Goal: Browse casually

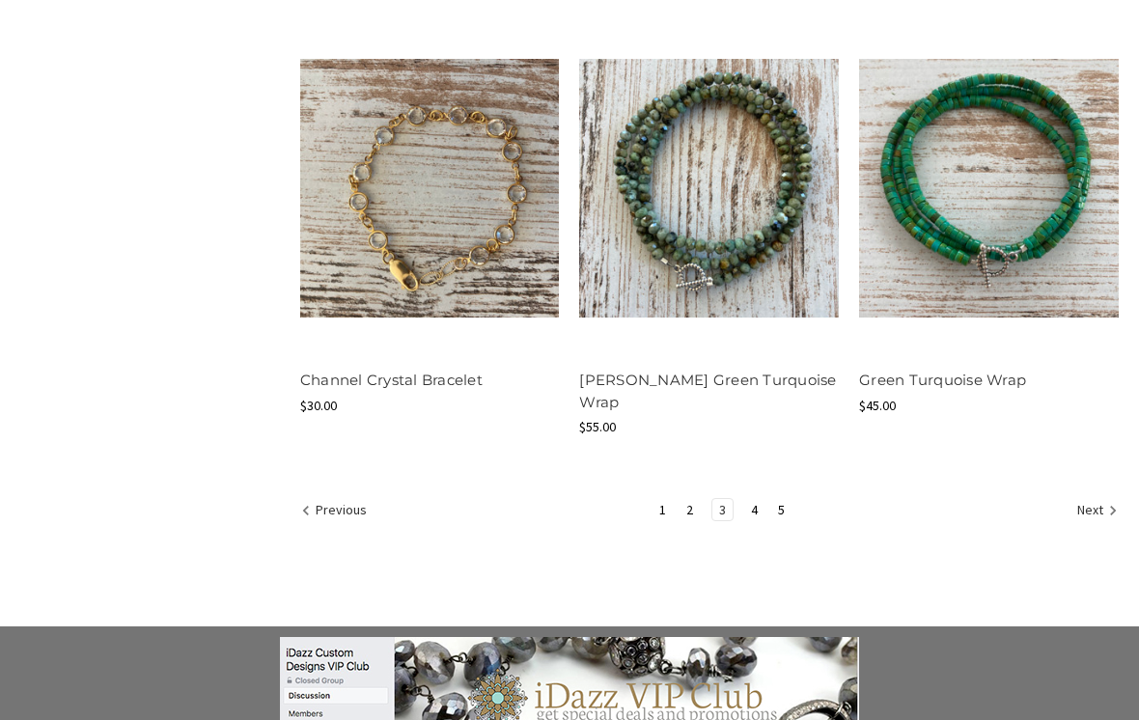
scroll to position [2456, 0]
click at [761, 499] on link "4" at bounding box center [754, 509] width 20 height 21
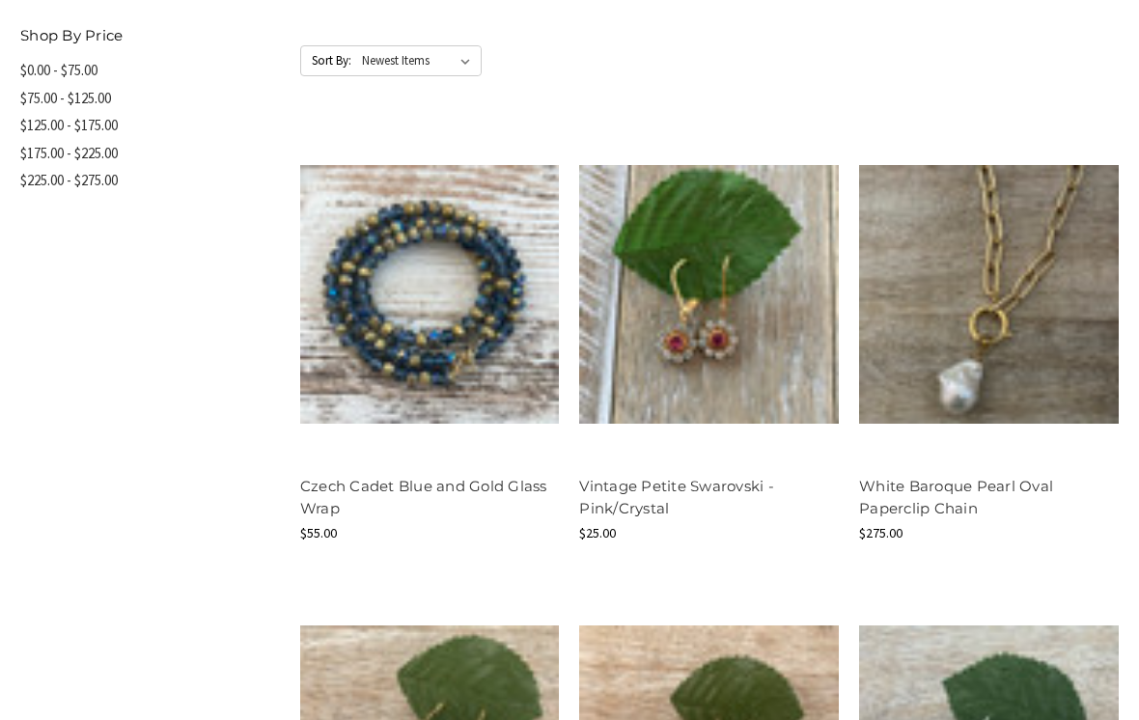
scroll to position [1043, 0]
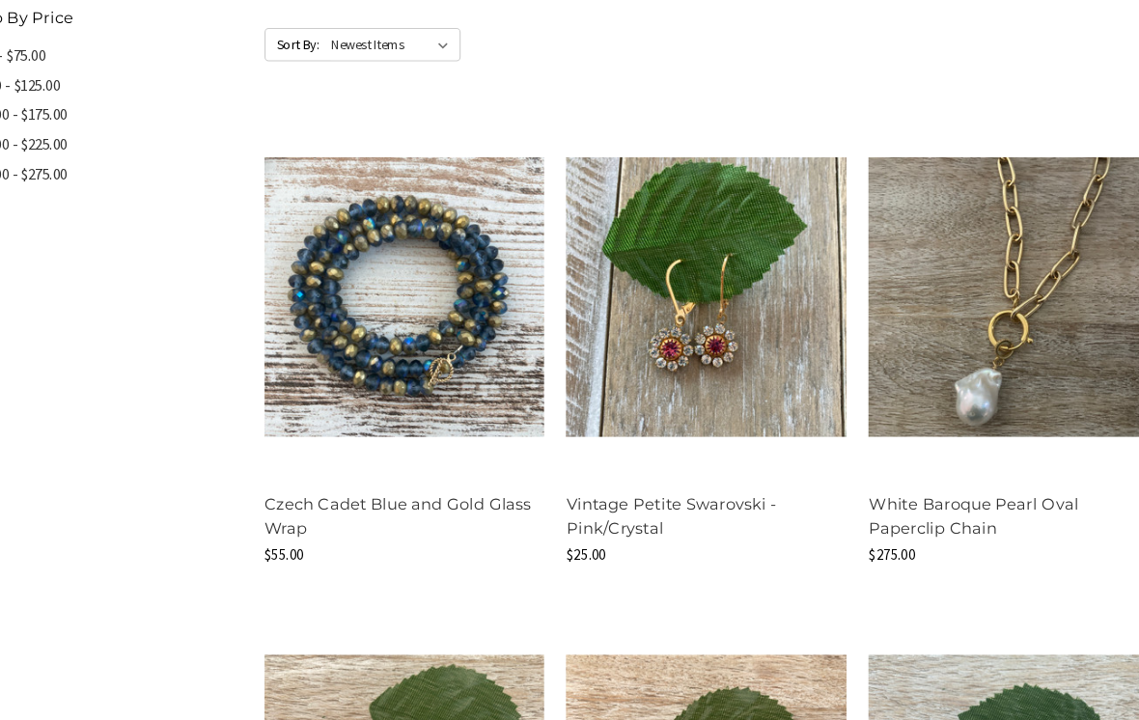
click at [757, 341] on img at bounding box center [709, 285] width 260 height 260
click at [699, 237] on button "Quick view" at bounding box center [709, 251] width 110 height 29
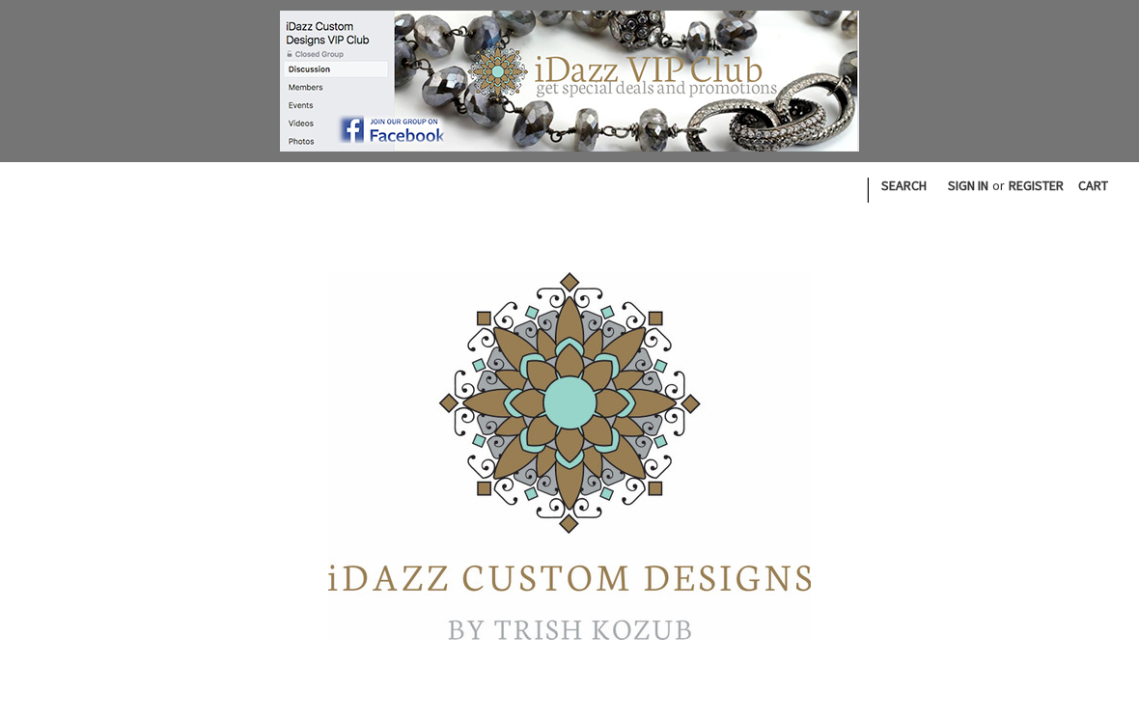
scroll to position [2486, 0]
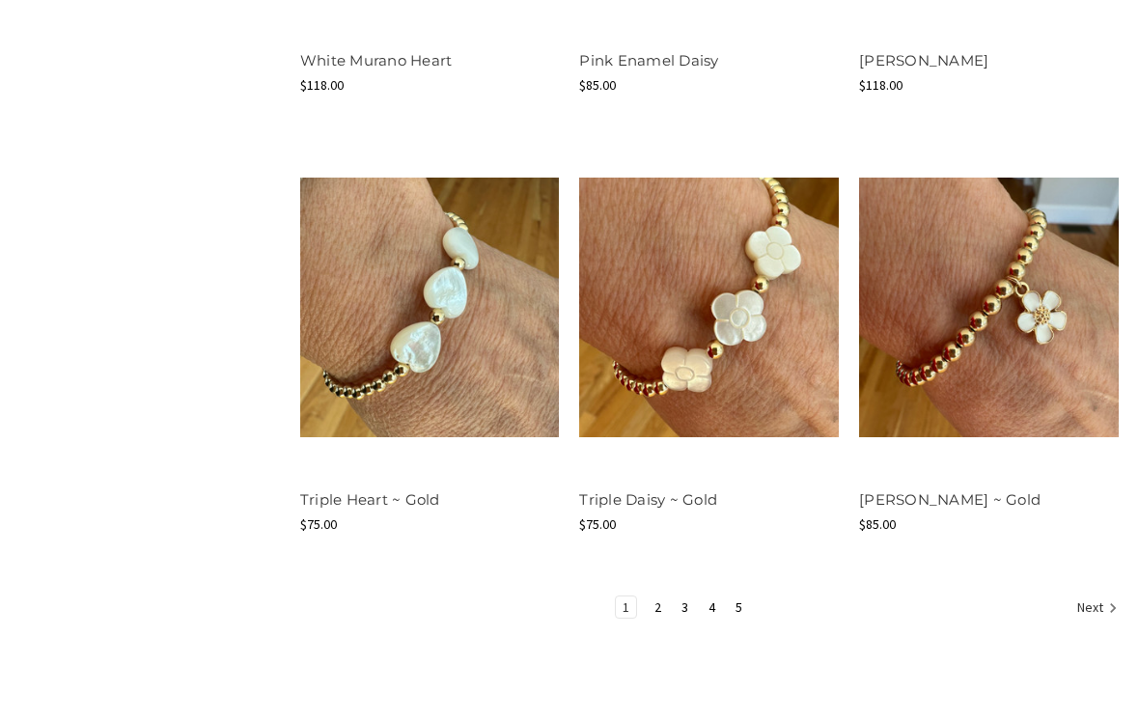
scroll to position [2368, 0]
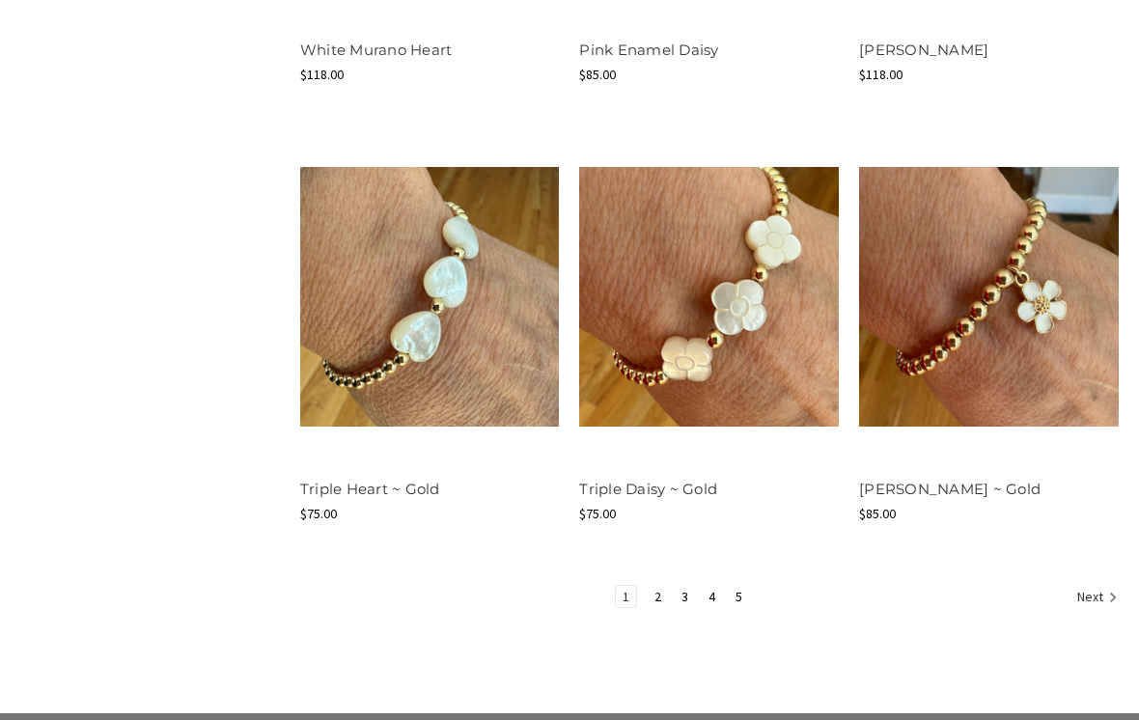
click at [718, 600] on link "4" at bounding box center [712, 597] width 20 height 21
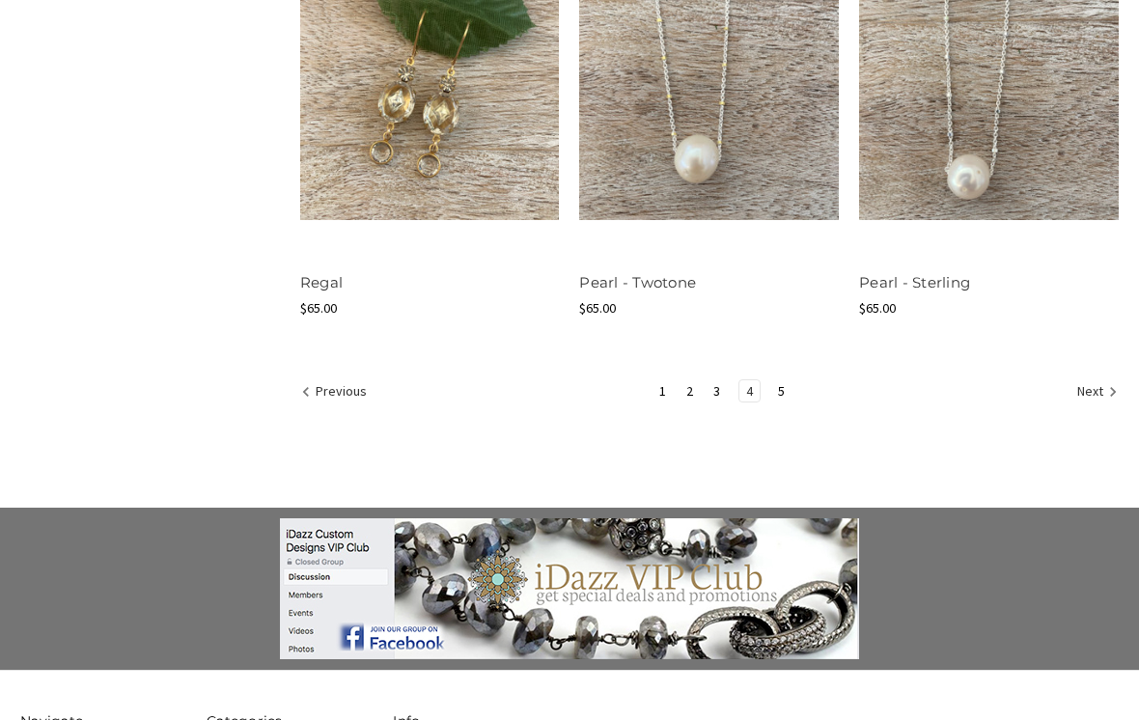
scroll to position [2598, 0]
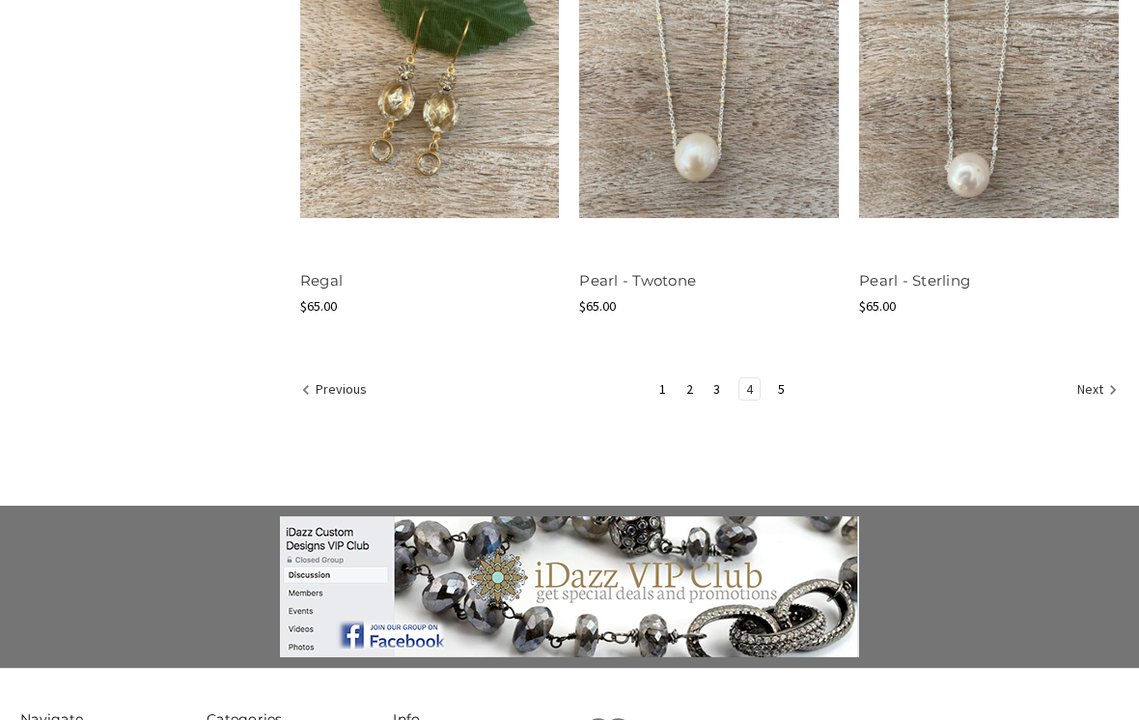
click at [1112, 381] on icon "Next" at bounding box center [1113, 390] width 19 height 19
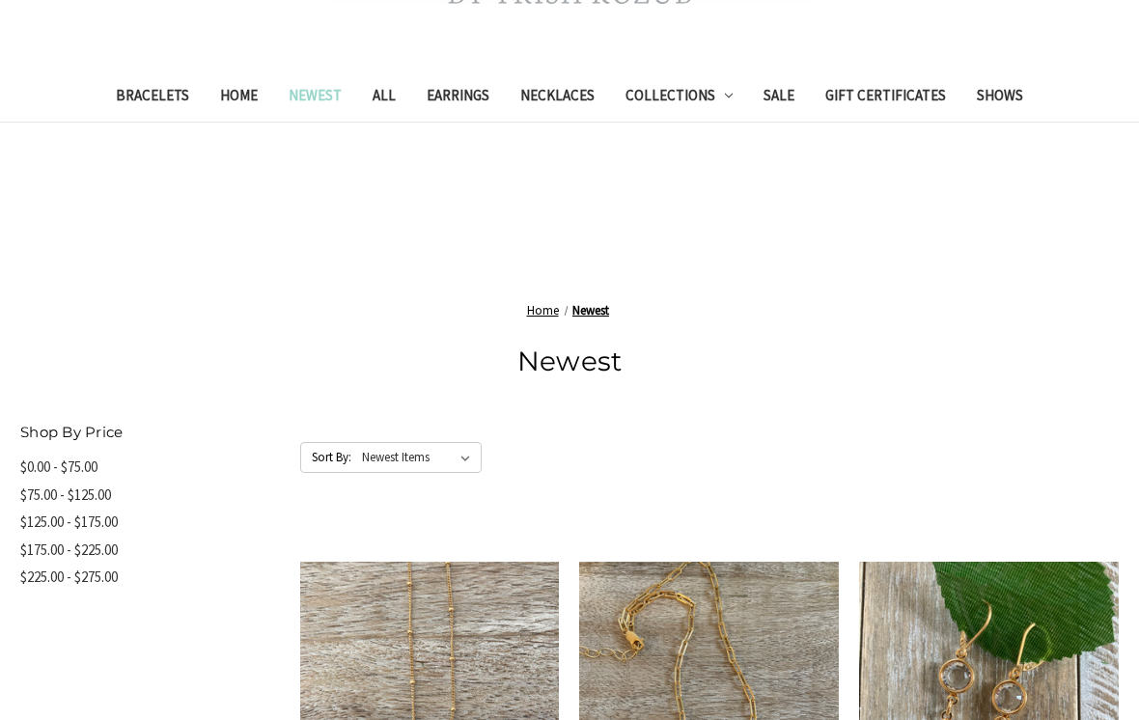
scroll to position [636, 0]
click at [698, 99] on link "Collections" at bounding box center [679, 97] width 139 height 47
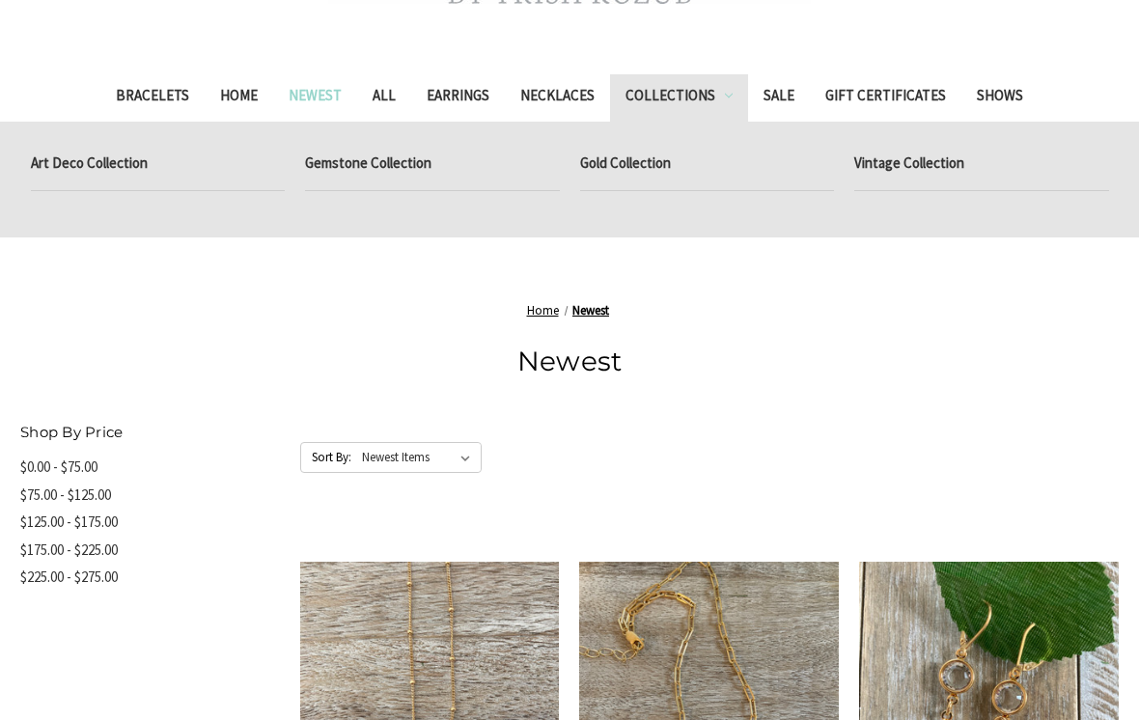
click at [940, 151] on link "Vintage Collection" at bounding box center [981, 166] width 255 height 48
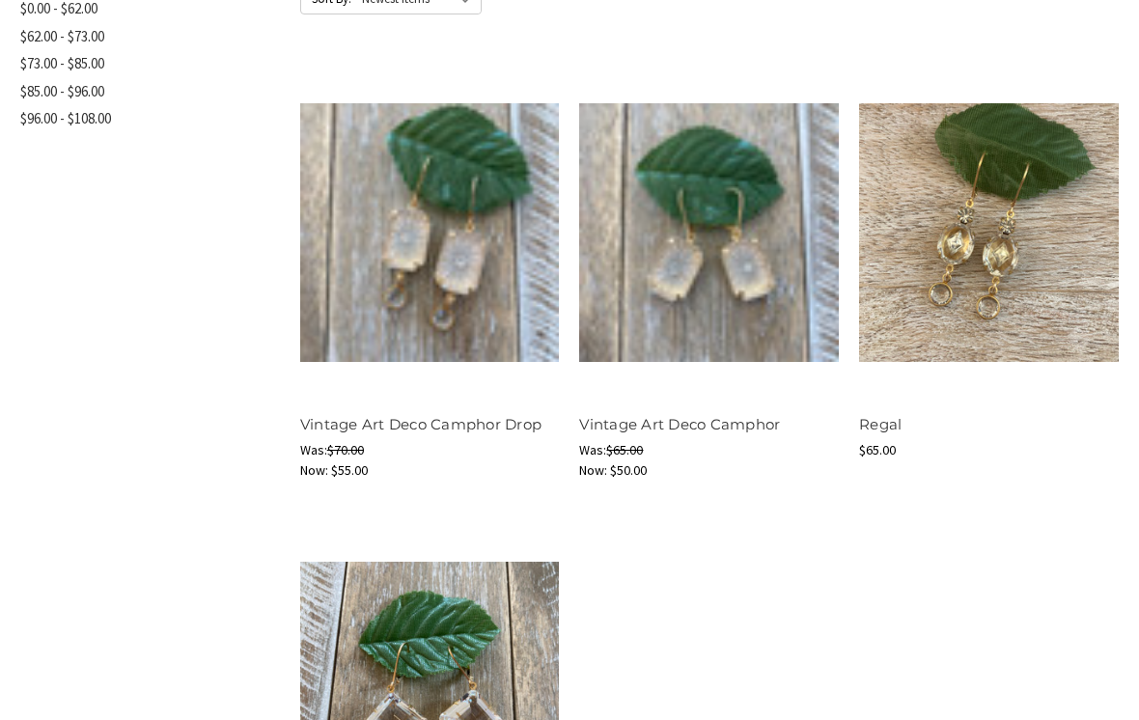
scroll to position [1137, 0]
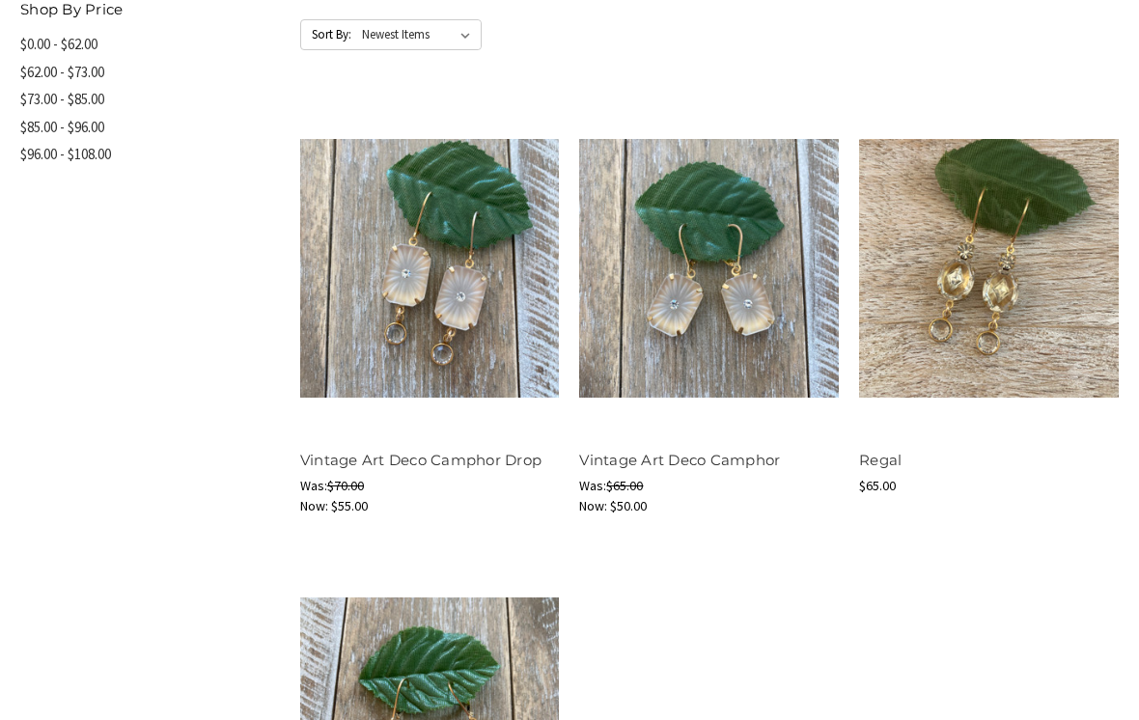
click at [742, 239] on button "Quick view" at bounding box center [709, 251] width 110 height 29
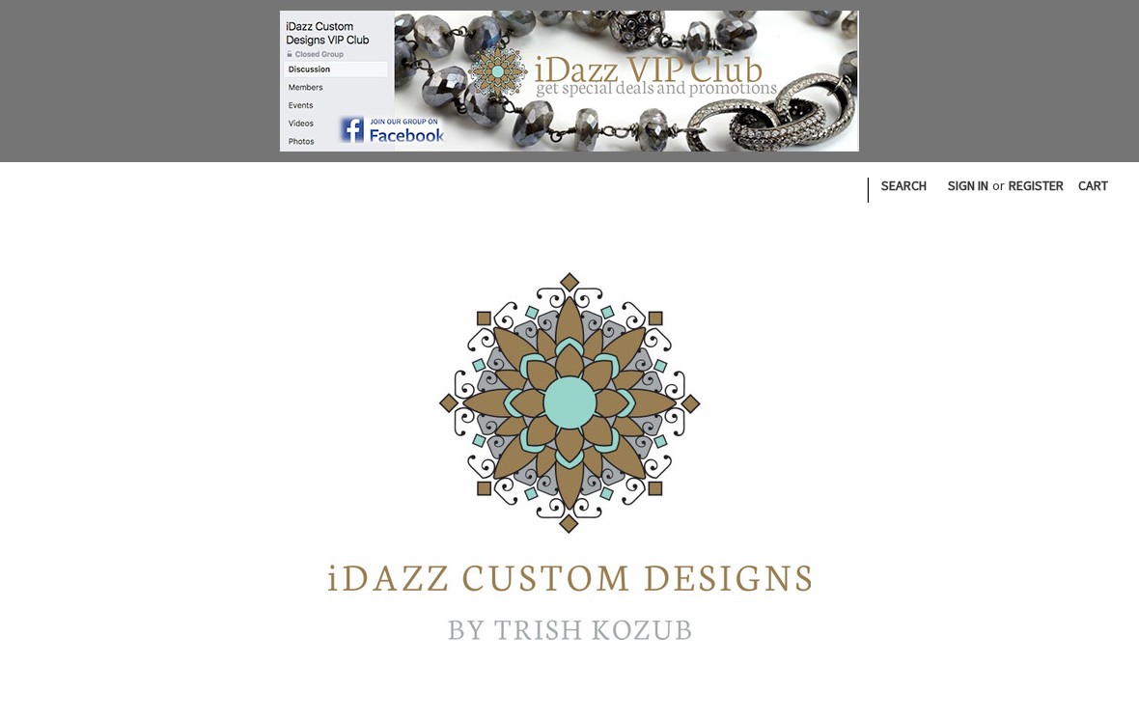
scroll to position [636, 0]
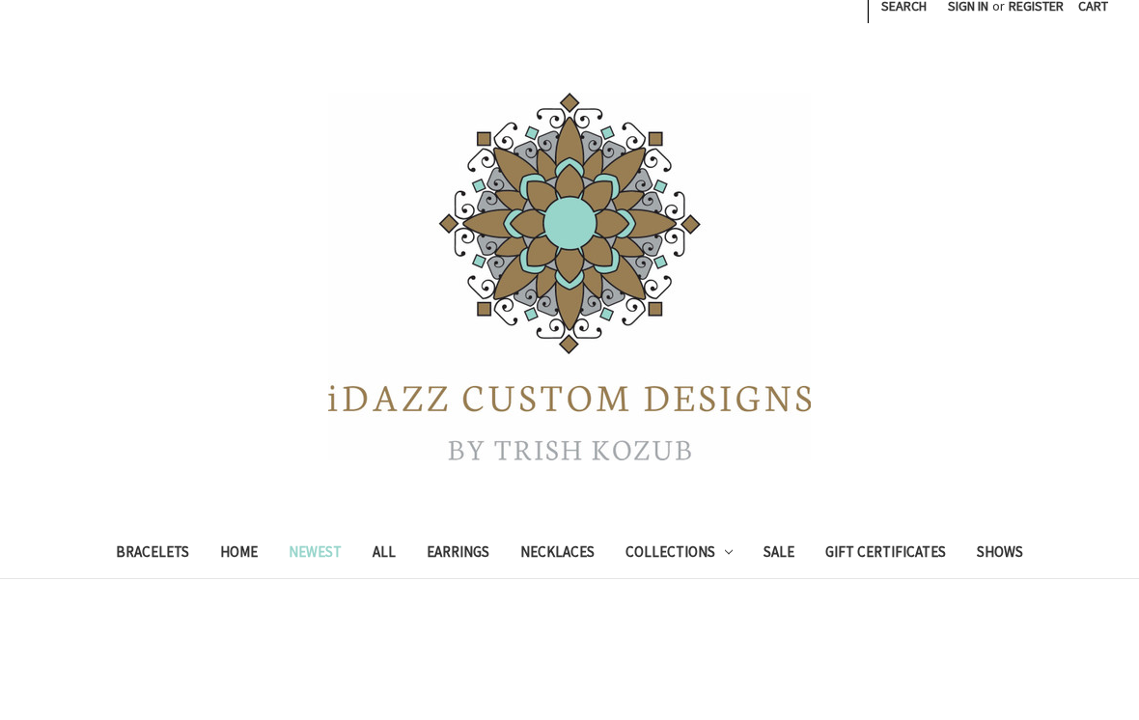
scroll to position [179, 0]
click at [471, 553] on link "Earrings" at bounding box center [458, 555] width 94 height 47
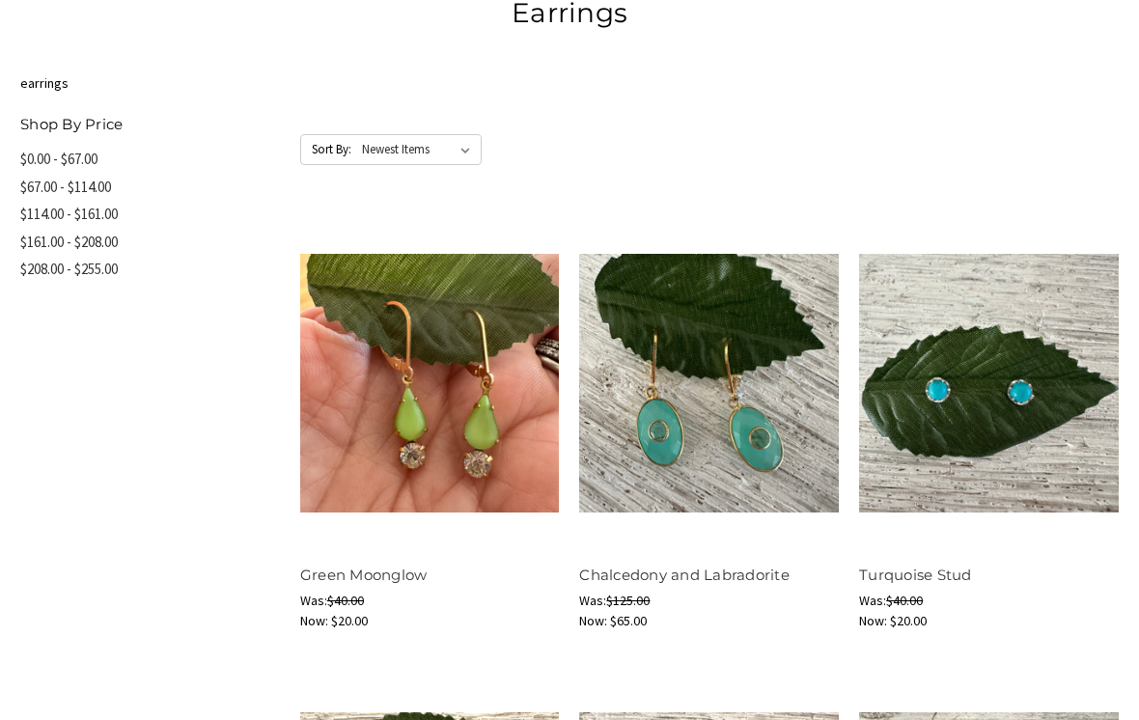
scroll to position [823, 0]
click at [1011, 346] on button "Quick view" at bounding box center [989, 349] width 110 height 29
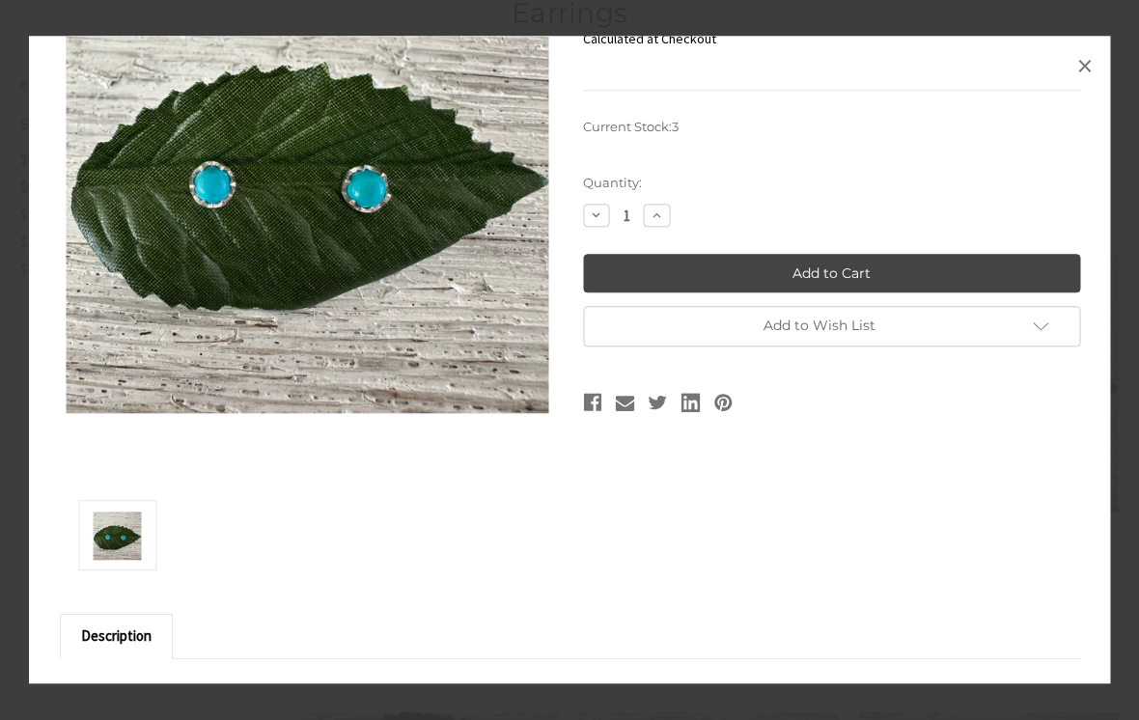
scroll to position [214, 0]
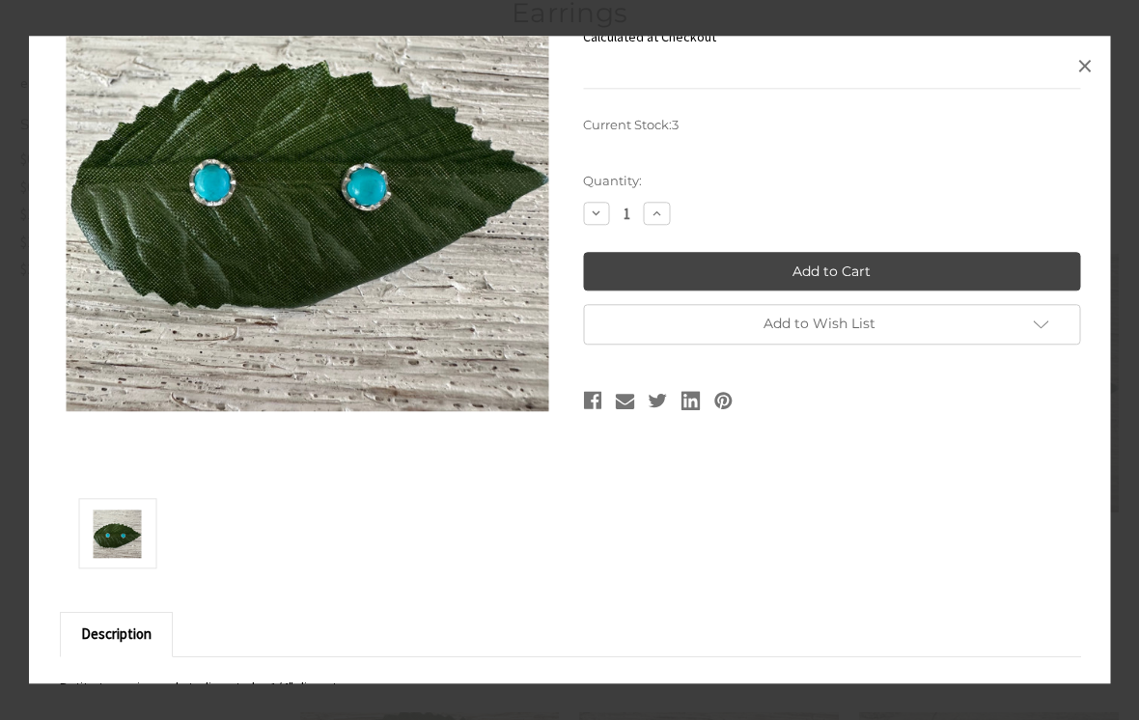
click at [1036, 333] on icon at bounding box center [1040, 325] width 15 height 15
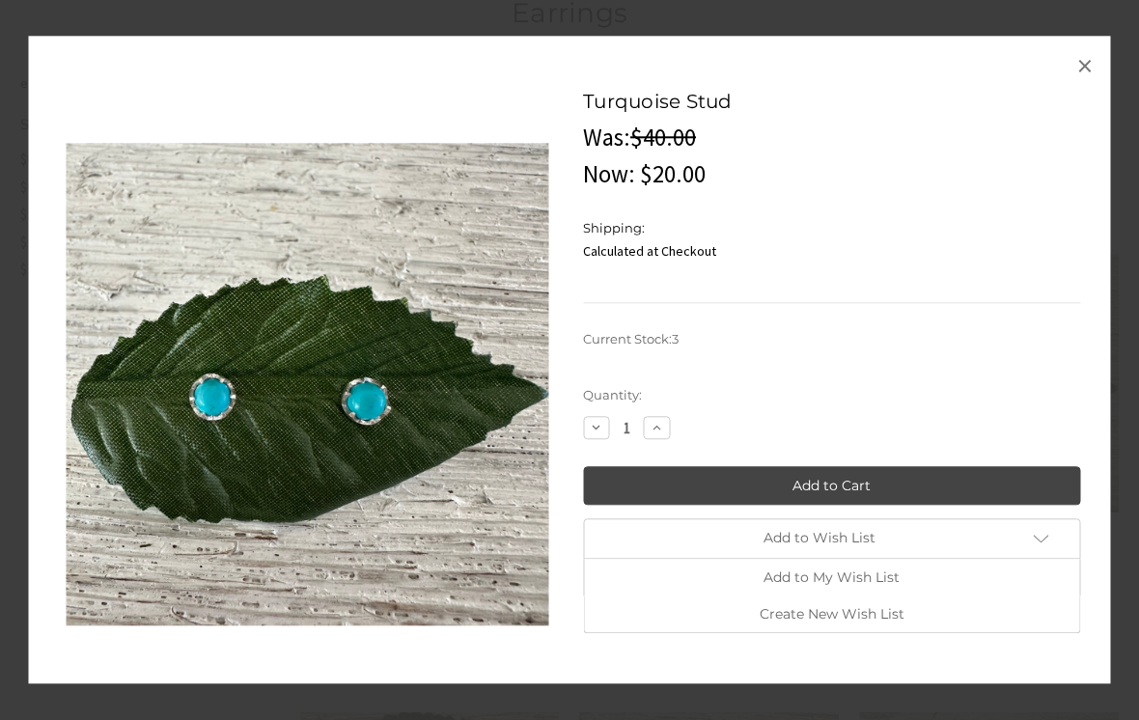
scroll to position [0, 0]
click at [1097, 81] on link "×" at bounding box center [1085, 65] width 31 height 31
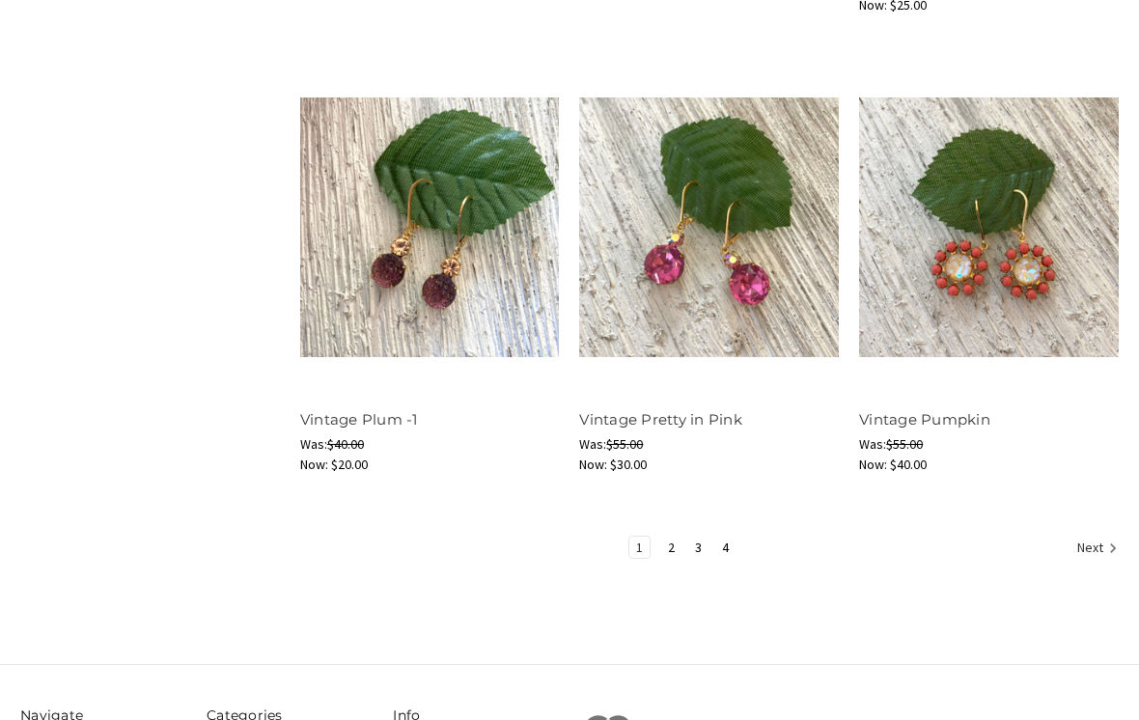
scroll to position [2359, 0]
click at [1106, 546] on icon "Next" at bounding box center [1113, 547] width 19 height 19
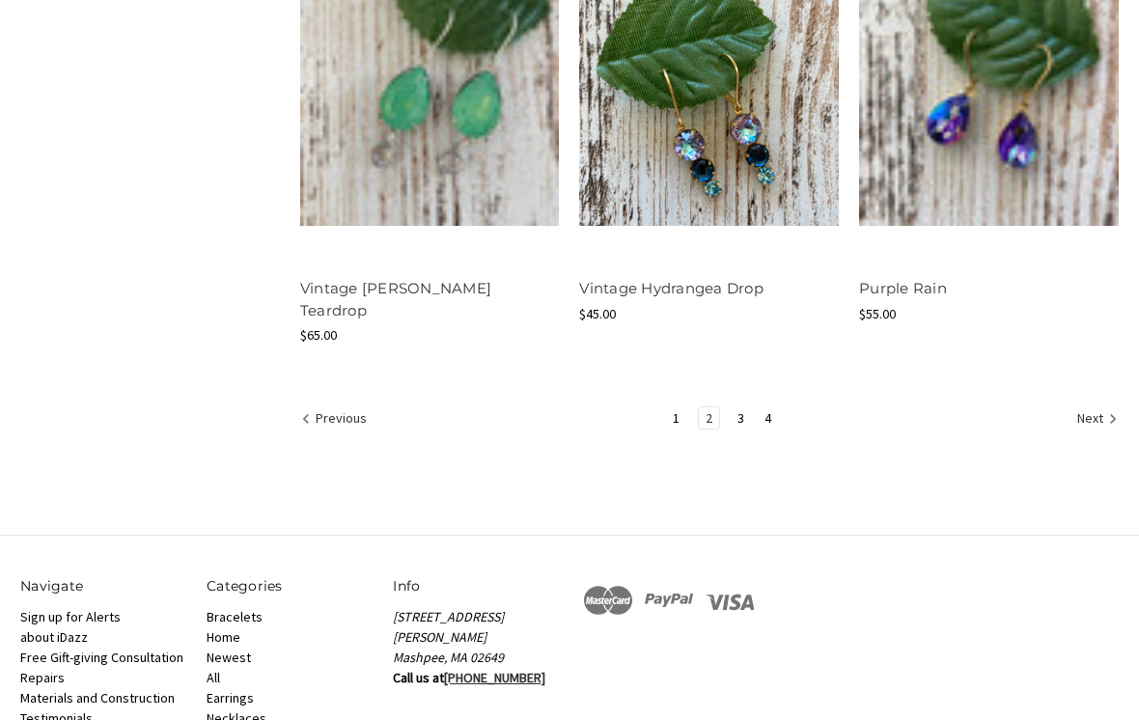
scroll to position [2507, 0]
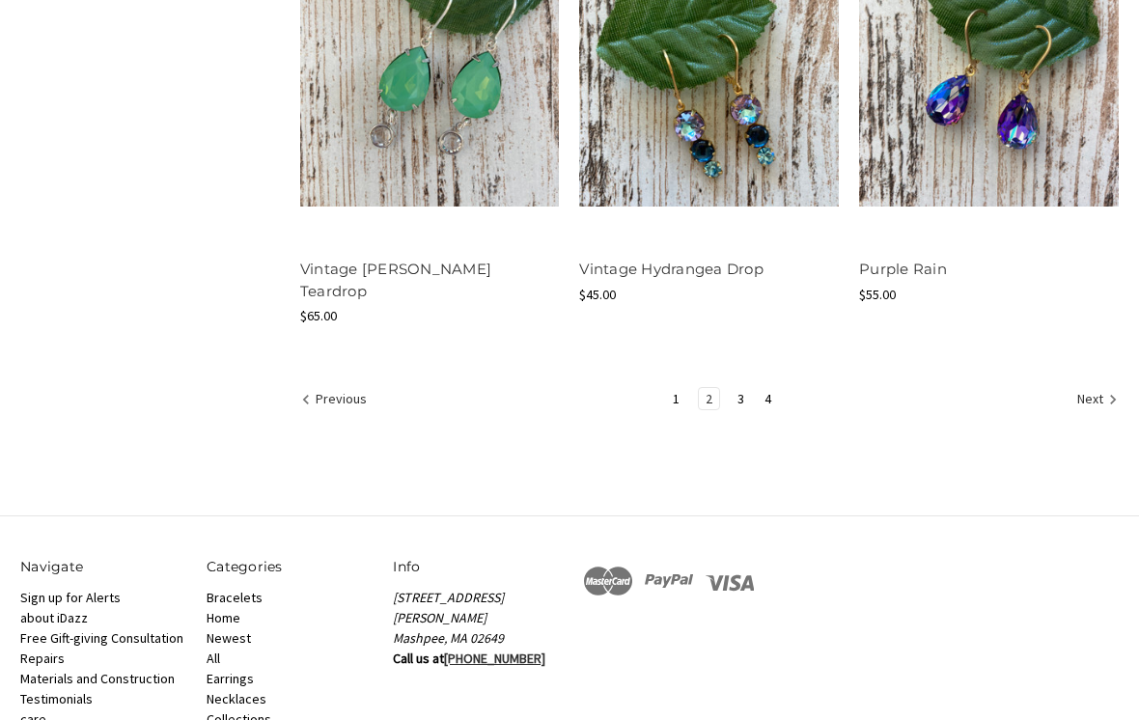
click at [1105, 390] on icon "Next" at bounding box center [1113, 399] width 19 height 19
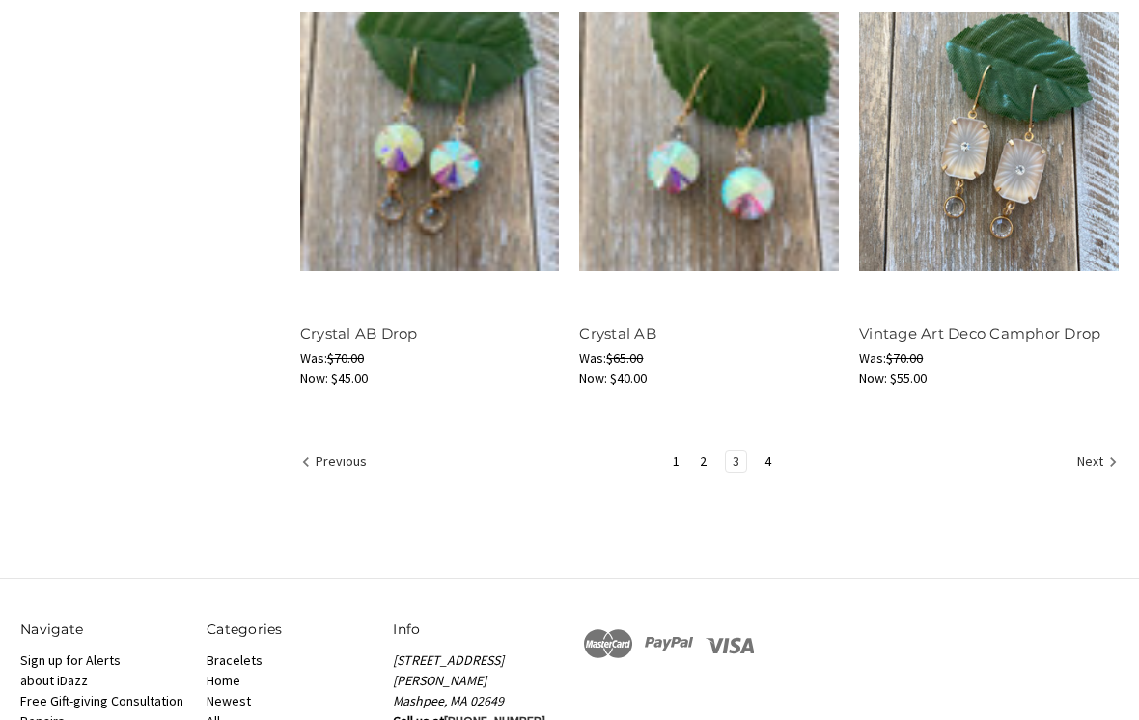
scroll to position [2447, 0]
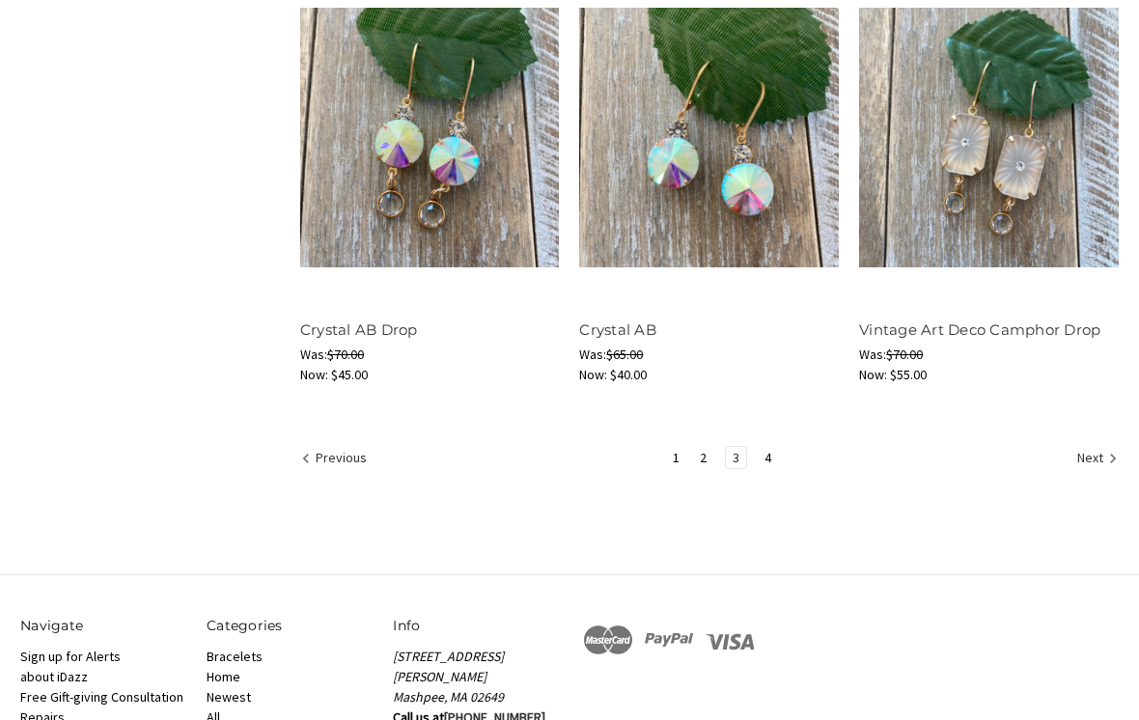
click at [1102, 457] on link "Next" at bounding box center [1094, 460] width 47 height 25
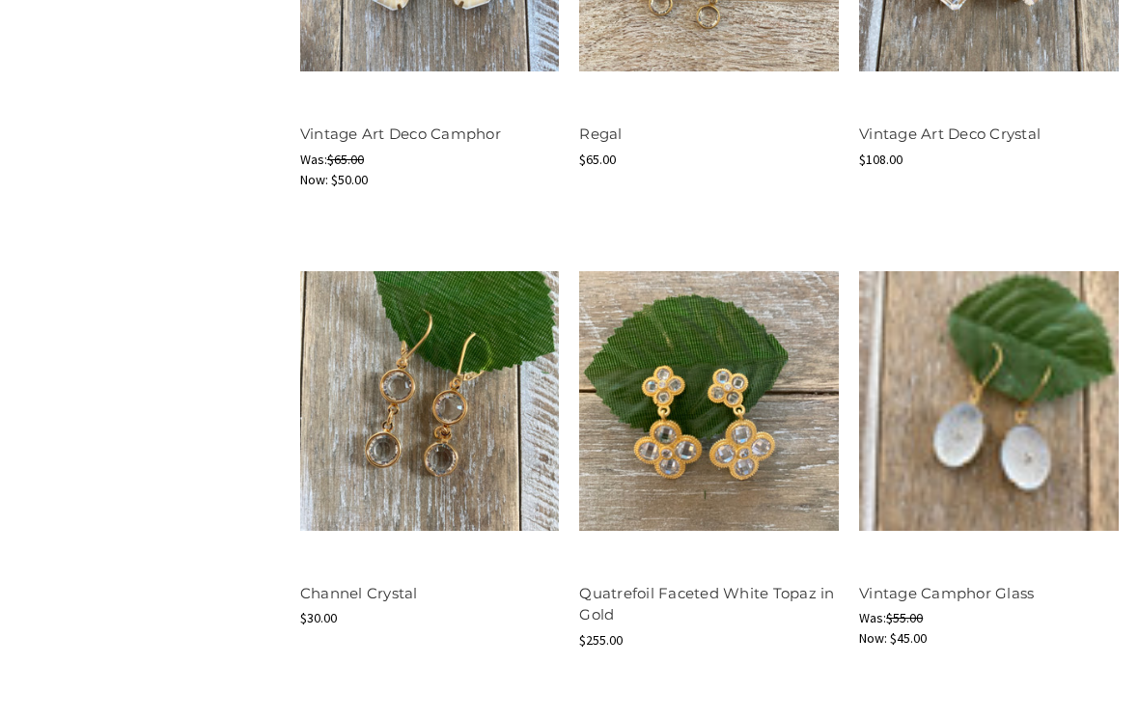
scroll to position [1207, 0]
